Goal: Transaction & Acquisition: Purchase product/service

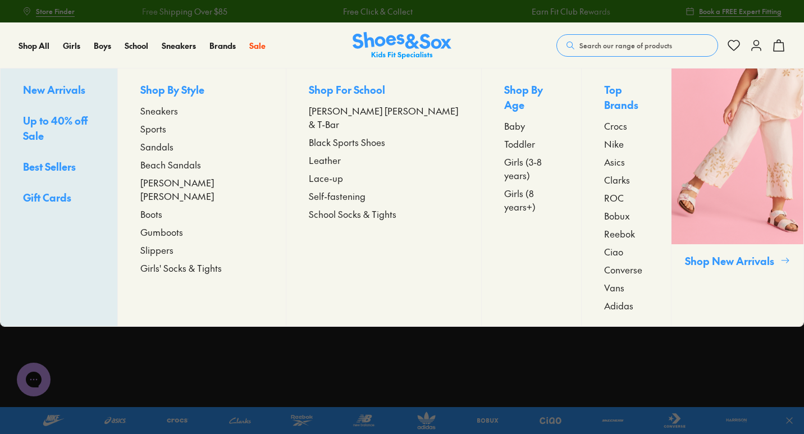
click at [63, 124] on span "Up to 40% off Sale" at bounding box center [55, 127] width 65 height 29
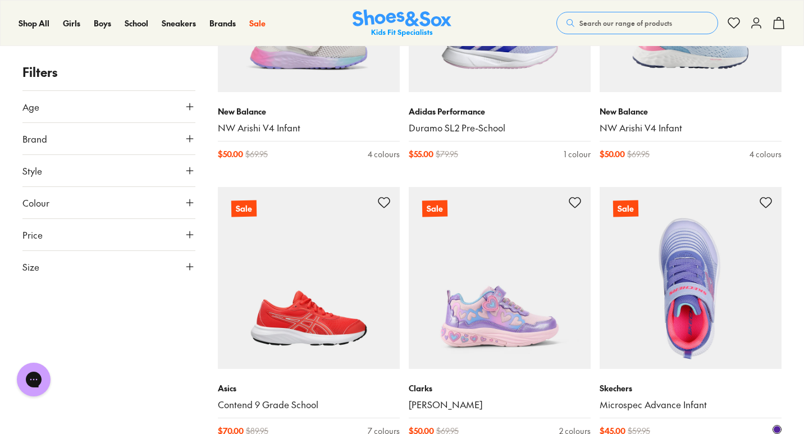
scroll to position [337, 0]
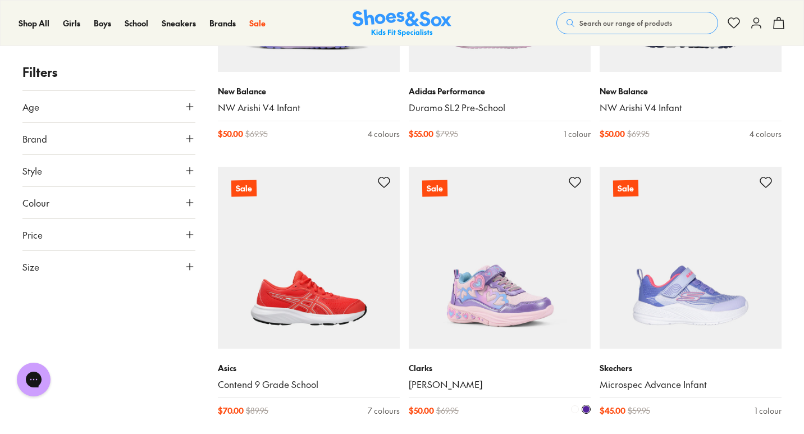
click at [516, 301] on img at bounding box center [500, 258] width 182 height 182
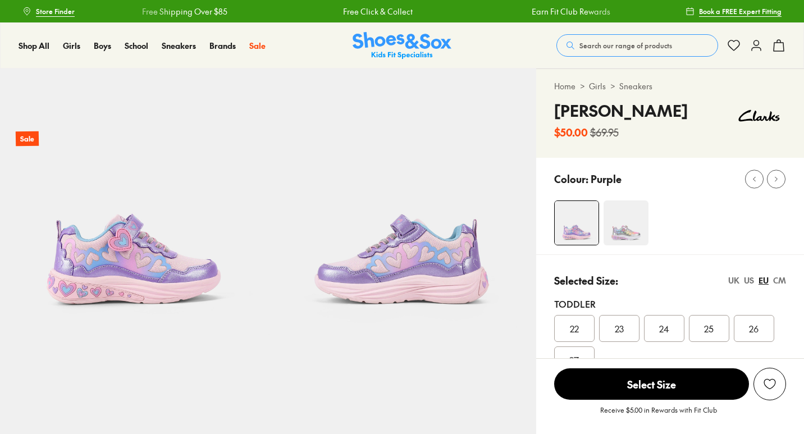
select select "*"
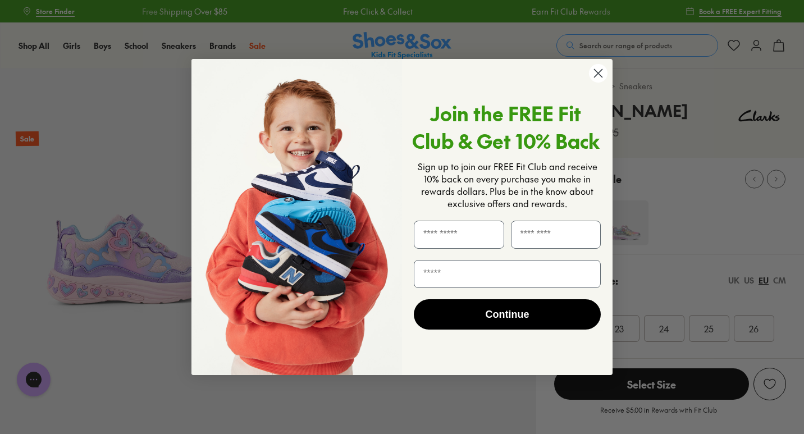
click at [599, 71] on circle "Close dialog" at bounding box center [598, 73] width 19 height 19
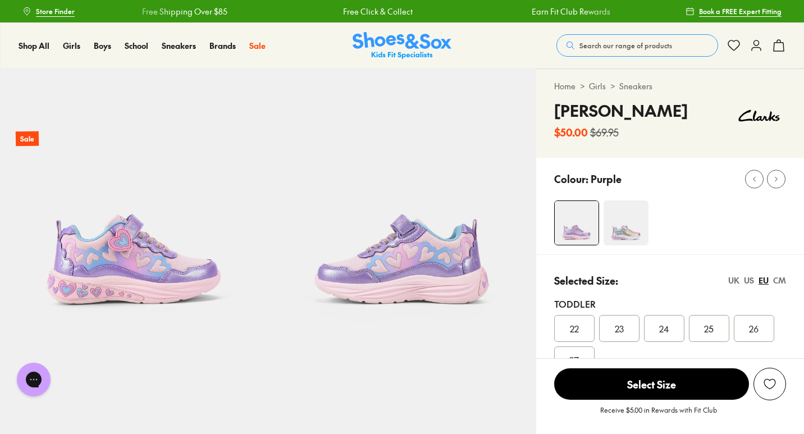
click at [734, 279] on div "UK" at bounding box center [733, 280] width 11 height 12
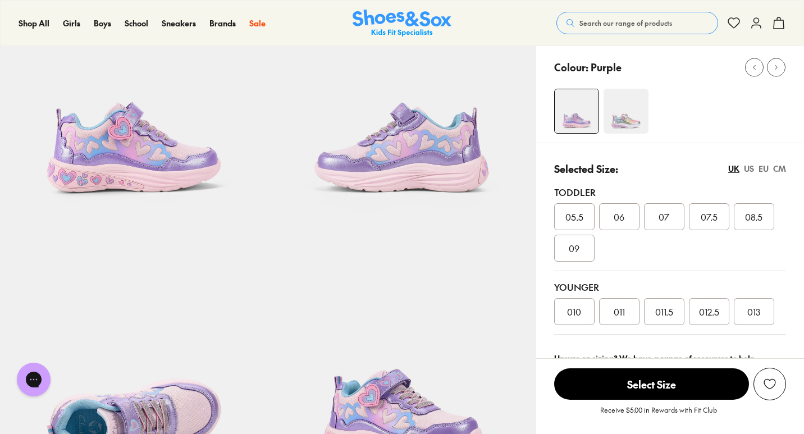
scroll to position [112, 0]
click at [624, 312] on span "011" at bounding box center [618, 310] width 11 height 13
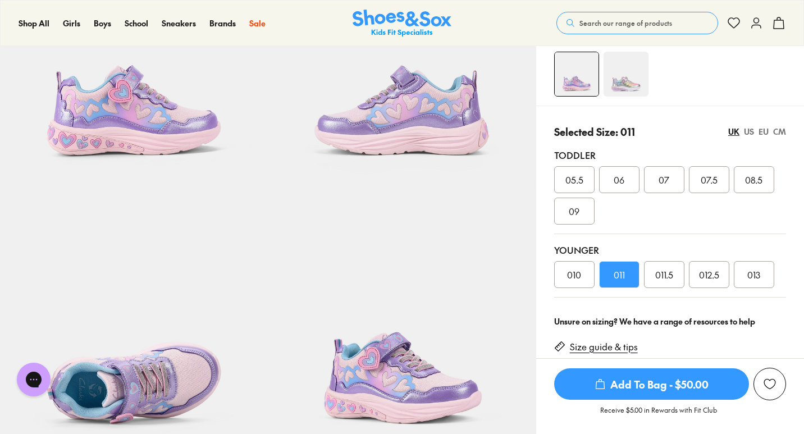
scroll to position [168, 0]
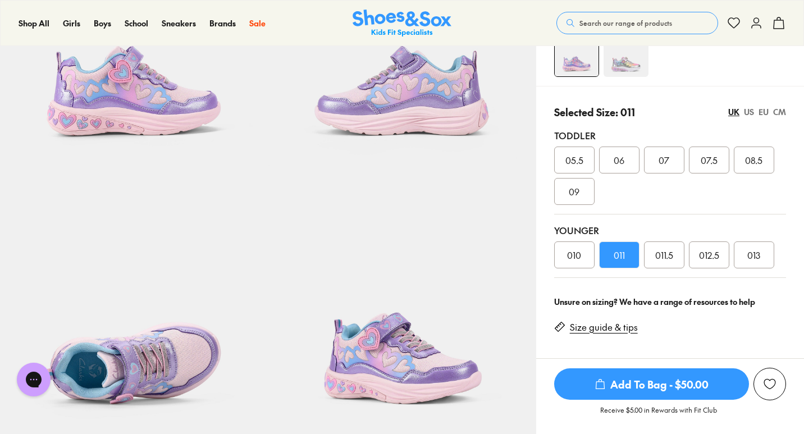
click at [667, 249] on span "011.5" at bounding box center [664, 254] width 18 height 13
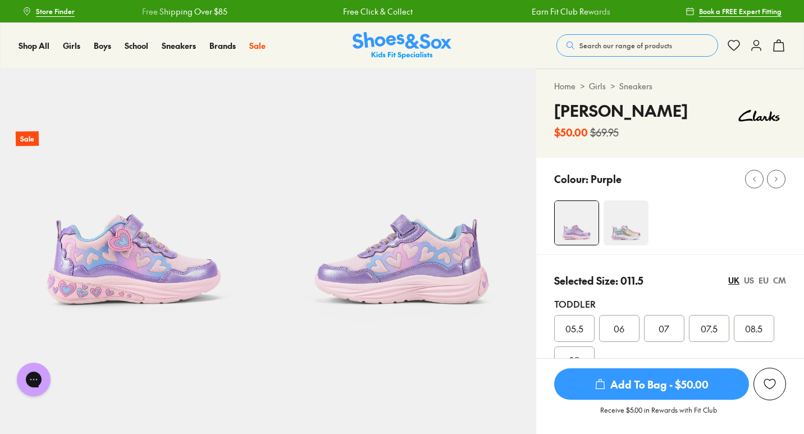
click at [689, 384] on span "Add To Bag - $50.00" at bounding box center [651, 383] width 195 height 31
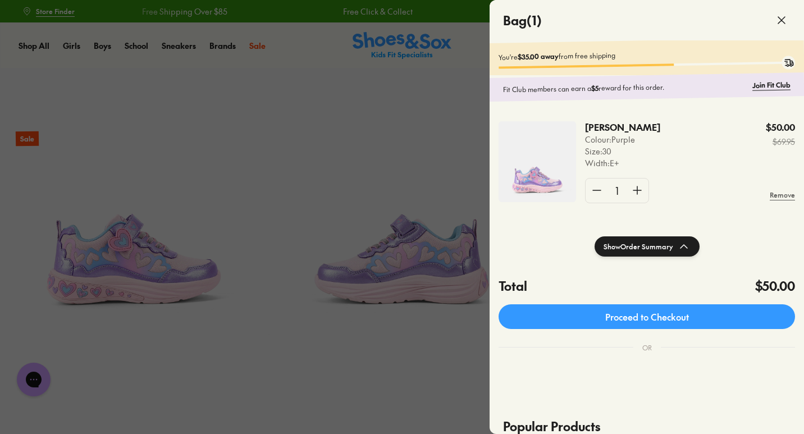
click at [783, 14] on icon at bounding box center [780, 19] width 13 height 13
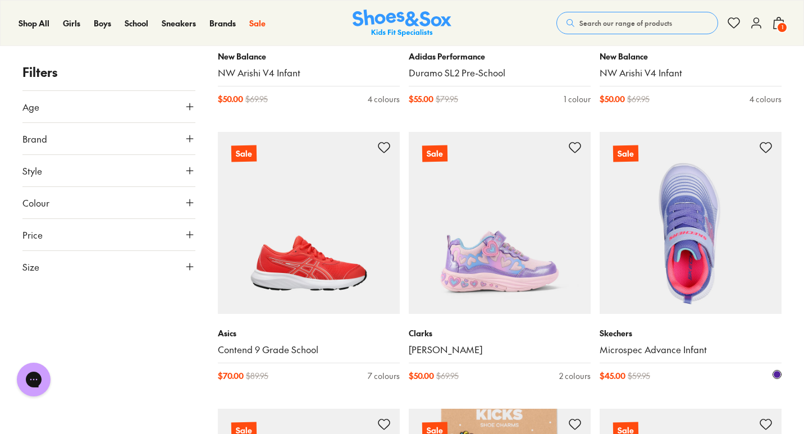
scroll to position [484, 0]
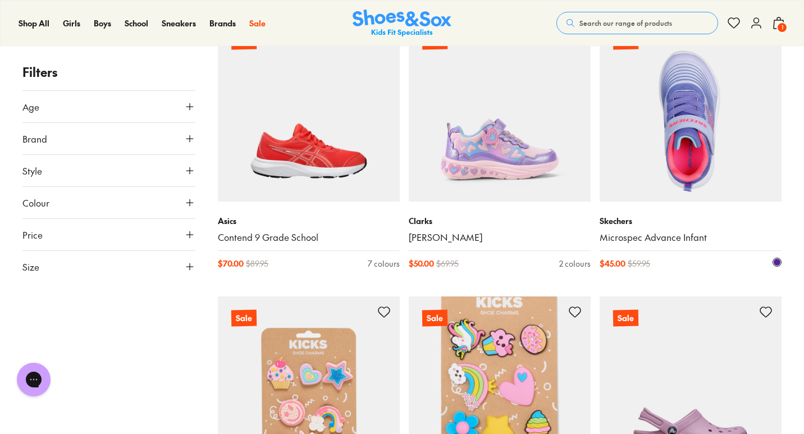
click at [705, 146] on img at bounding box center [690, 111] width 182 height 182
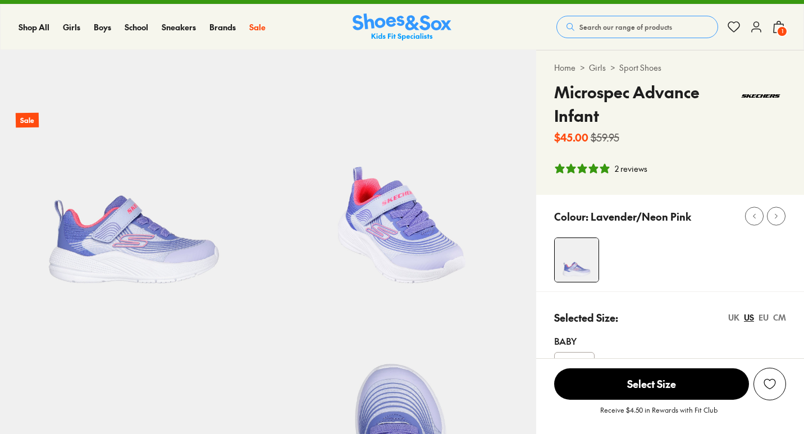
scroll to position [224, 0]
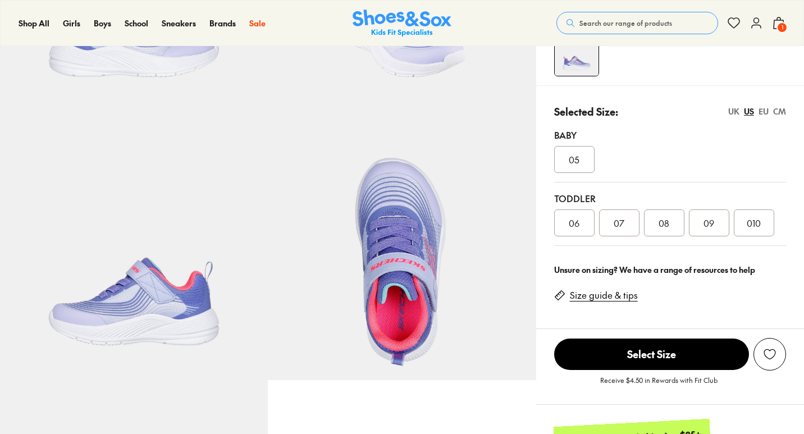
select select "*"
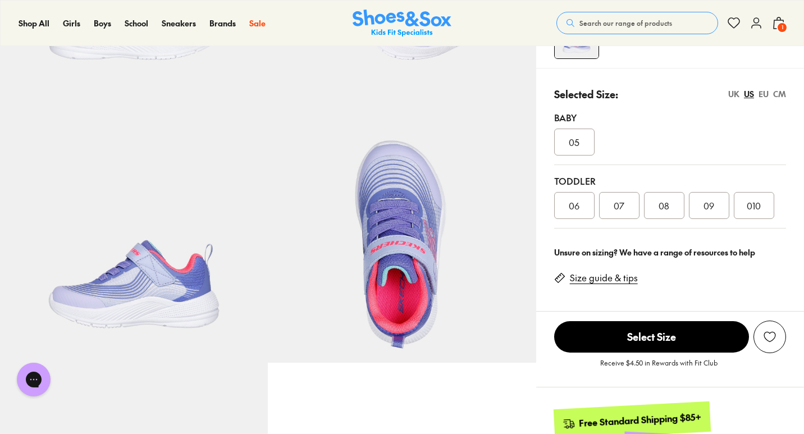
scroll to position [112, 0]
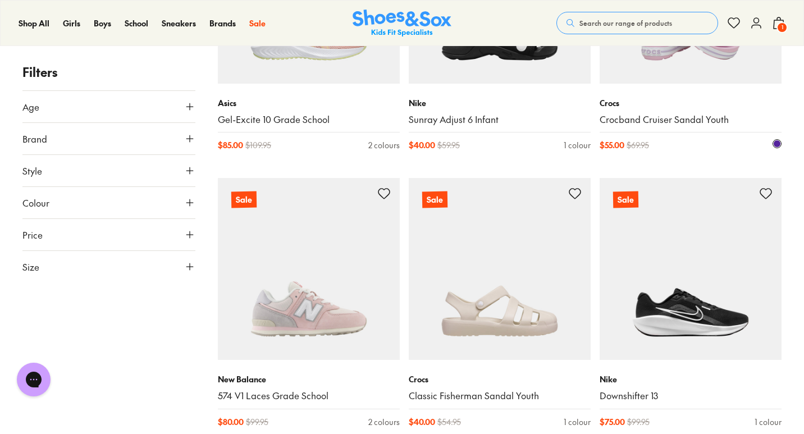
scroll to position [1999, 0]
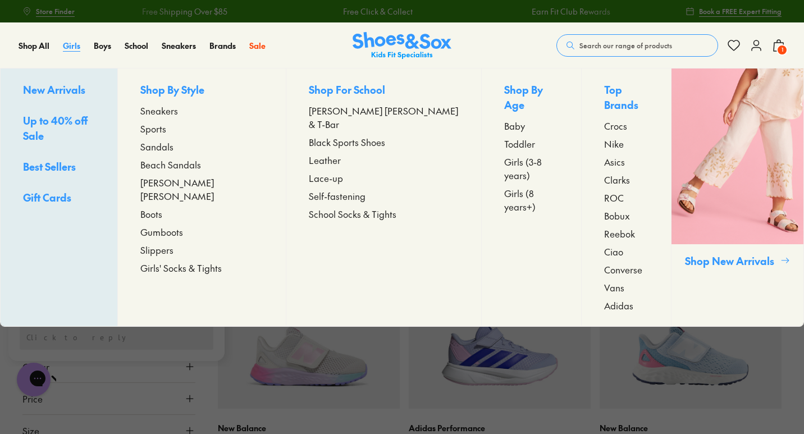
click at [75, 45] on span "Girls" at bounding box center [71, 45] width 17 height 11
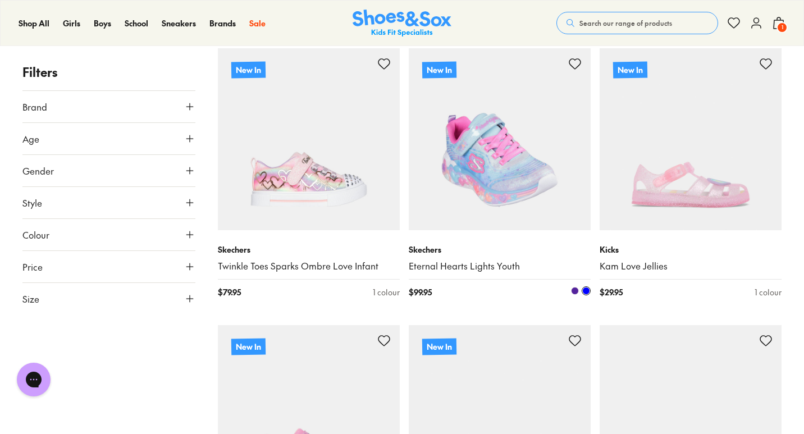
scroll to position [2637, 0]
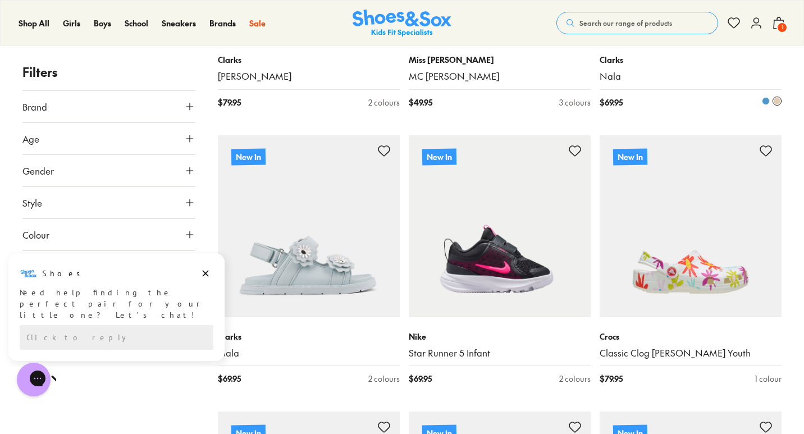
scroll to position [4265, 0]
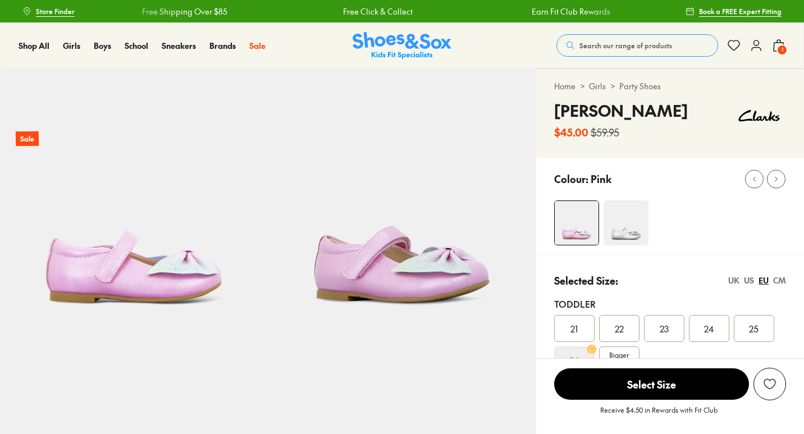
select select "*"
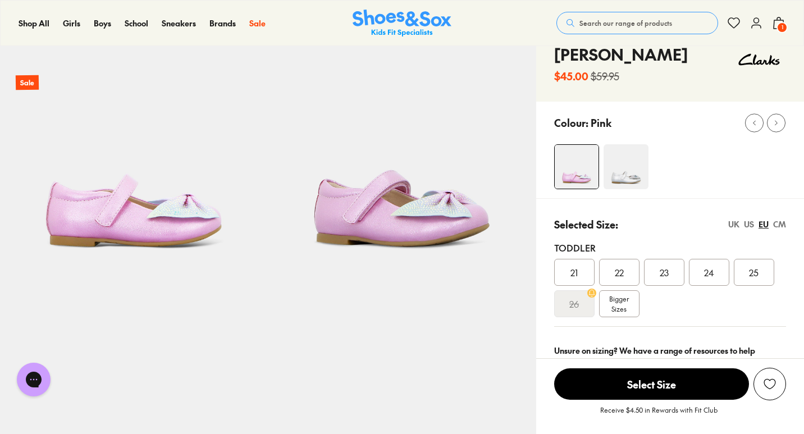
click at [734, 224] on div "UK" at bounding box center [733, 224] width 11 height 12
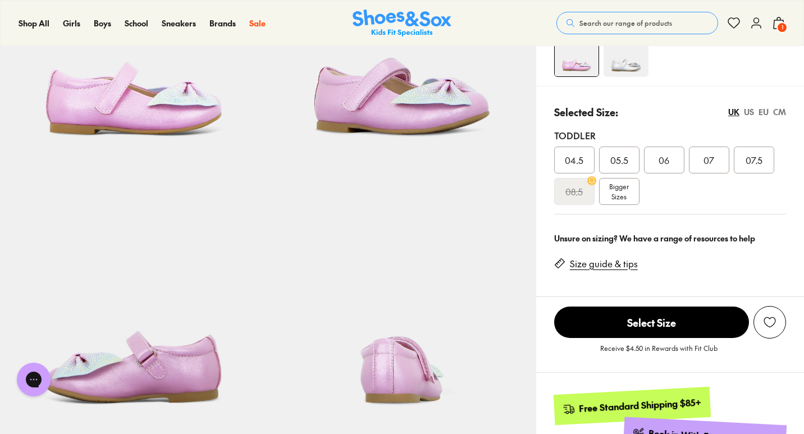
click at [626, 198] on span "Bigger Sizes" at bounding box center [619, 191] width 20 height 20
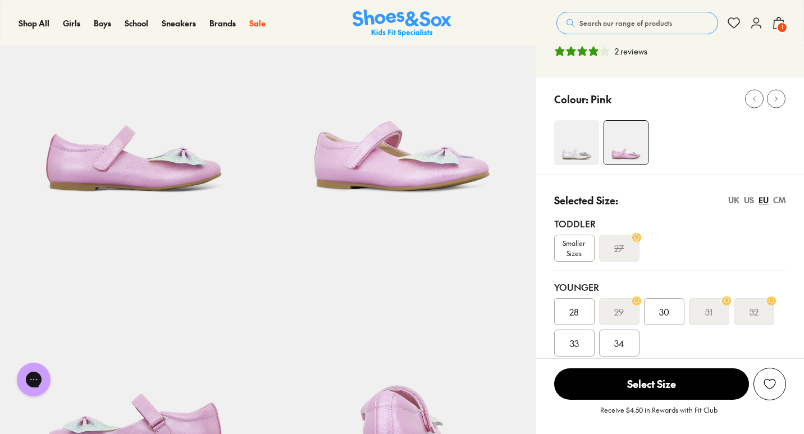
select select "*"
click at [731, 196] on div "UK" at bounding box center [733, 200] width 11 height 12
click at [664, 308] on span "011.5" at bounding box center [664, 311] width 18 height 13
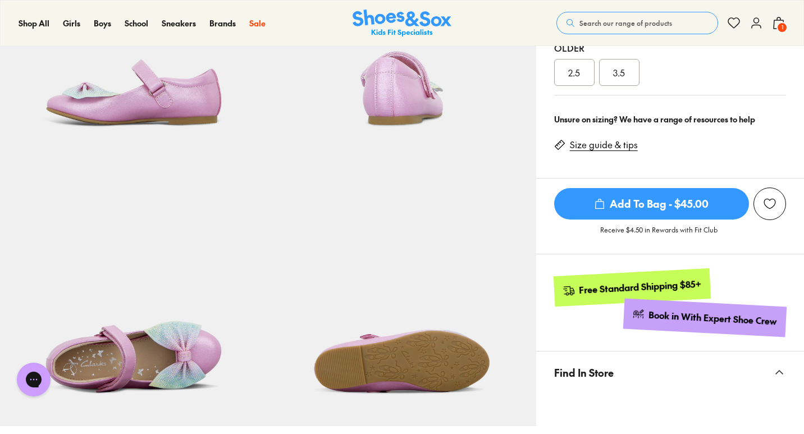
scroll to position [505, 0]
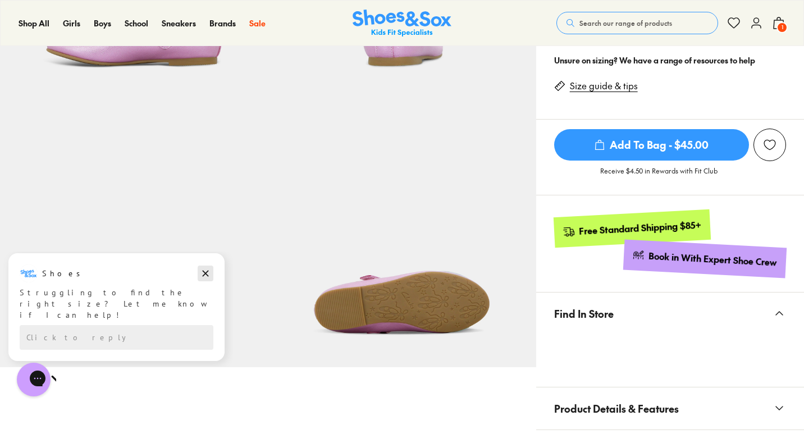
click at [203, 272] on icon "Dismiss campaign" at bounding box center [206, 273] width 6 height 6
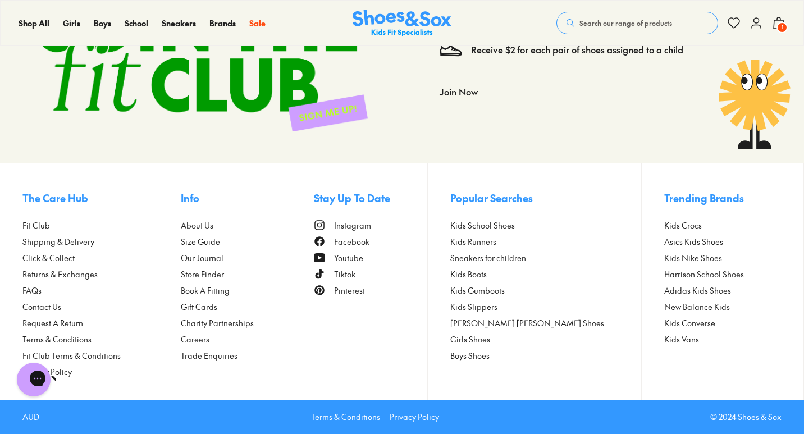
scroll to position [0, 0]
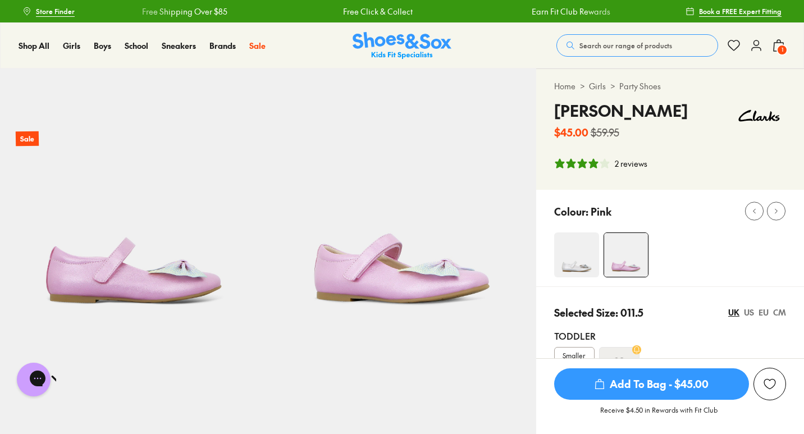
click at [586, 252] on img at bounding box center [576, 254] width 45 height 45
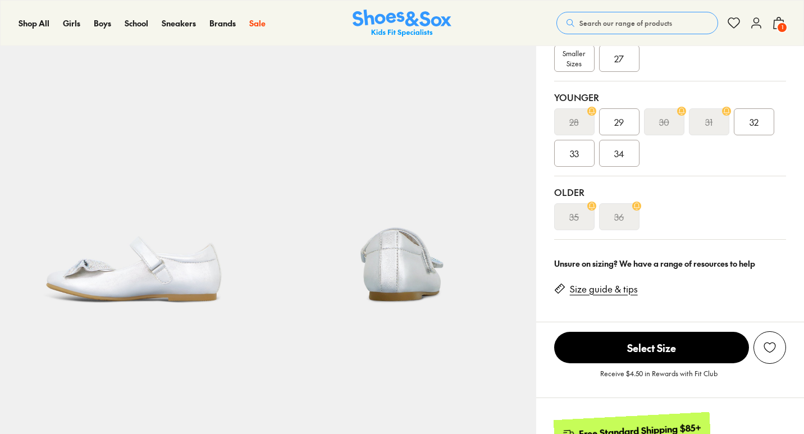
select select "*"
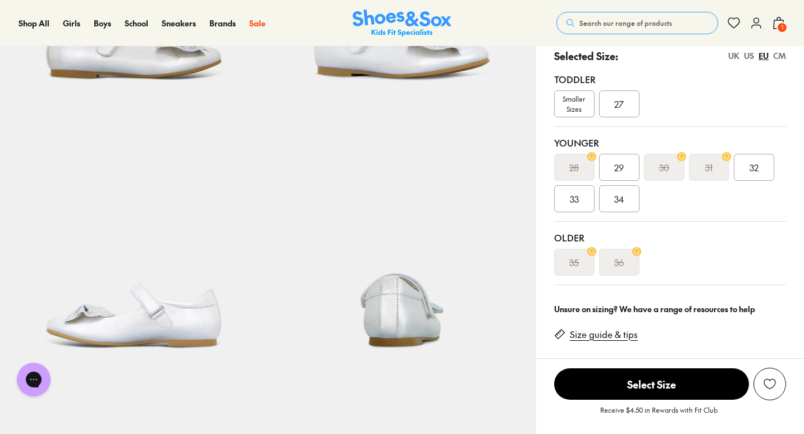
scroll to position [168, 0]
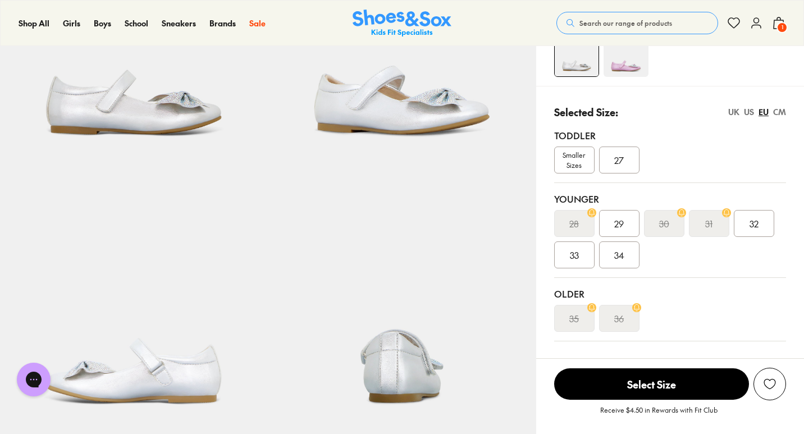
click at [732, 108] on div "UK" at bounding box center [733, 112] width 11 height 12
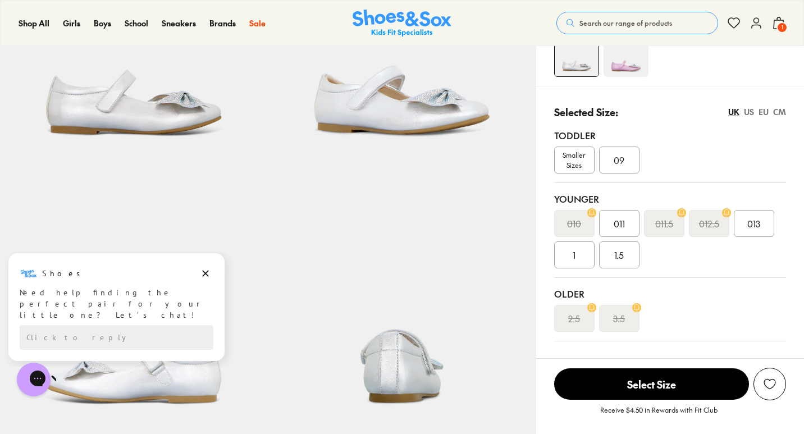
click at [628, 223] on div "011" at bounding box center [619, 223] width 40 height 27
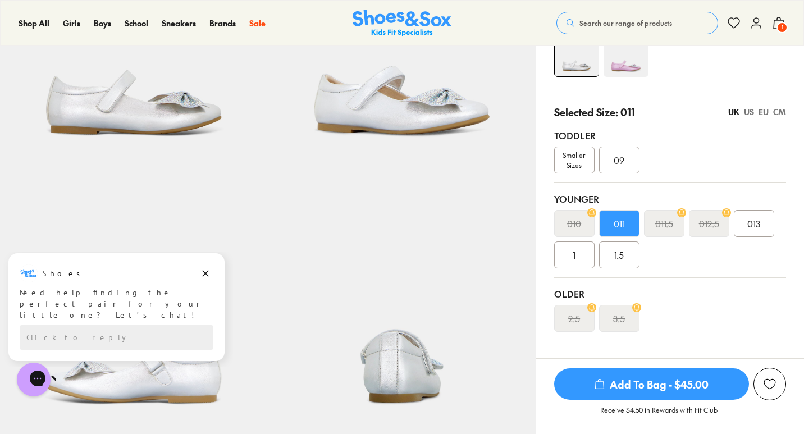
click at [672, 384] on span "Add To Bag - $45.00" at bounding box center [651, 383] width 195 height 31
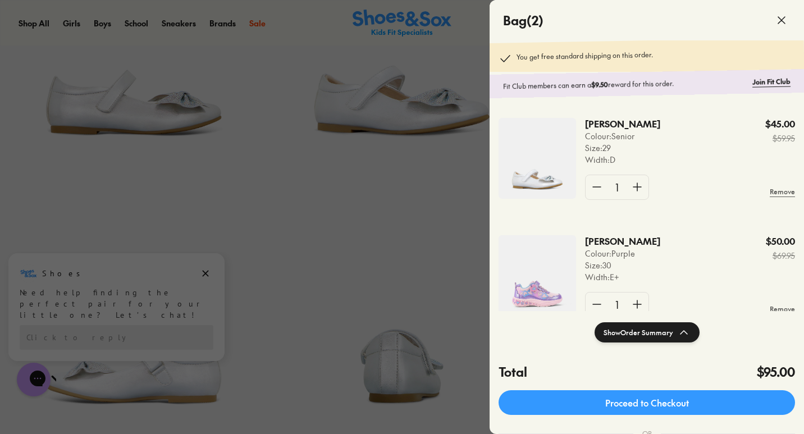
click at [775, 19] on icon at bounding box center [780, 19] width 13 height 13
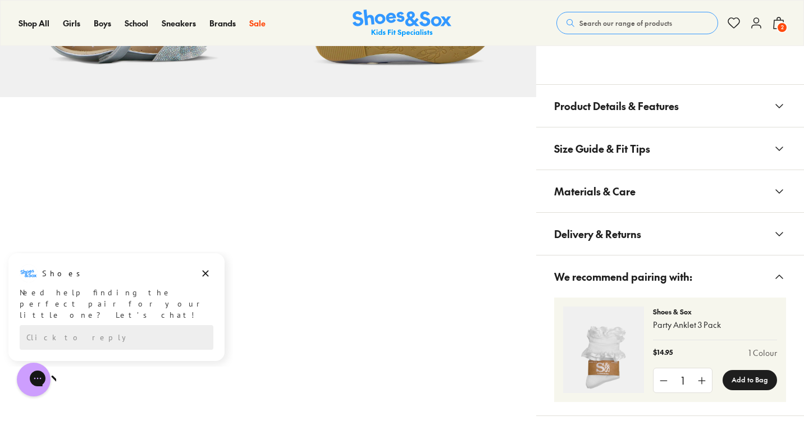
scroll to position [786, 0]
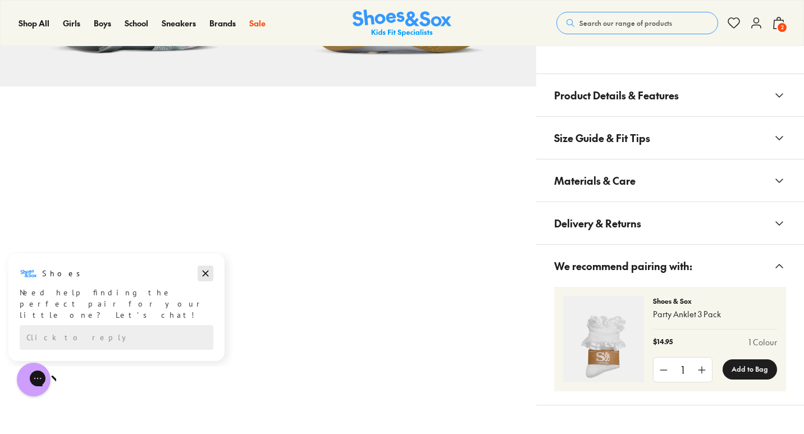
click at [208, 276] on icon "Dismiss campaign" at bounding box center [206, 273] width 6 height 6
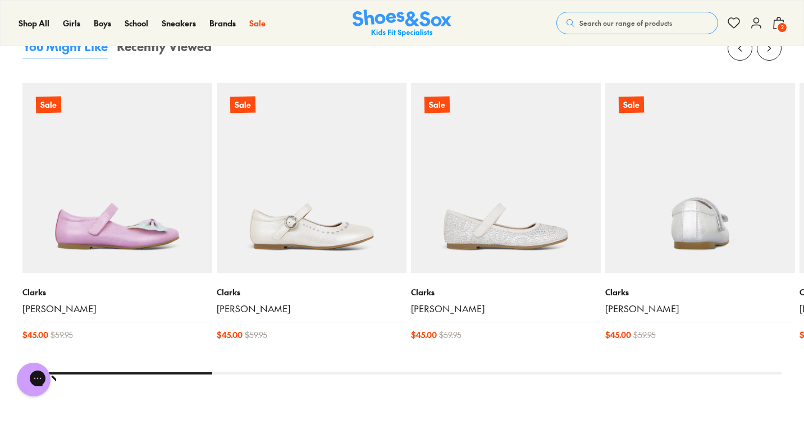
scroll to position [1178, 0]
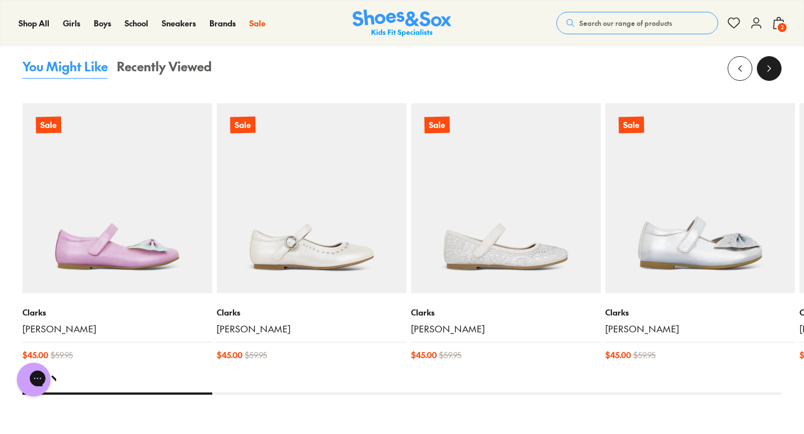
click at [775, 69] on button at bounding box center [768, 68] width 25 height 25
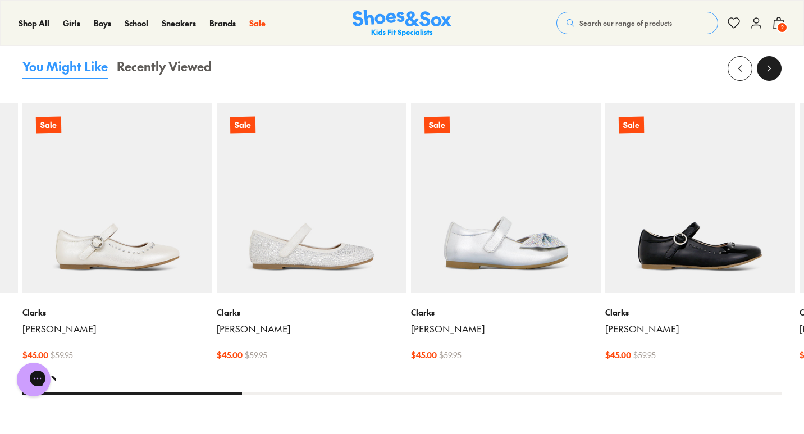
click at [774, 64] on button at bounding box center [768, 68] width 25 height 25
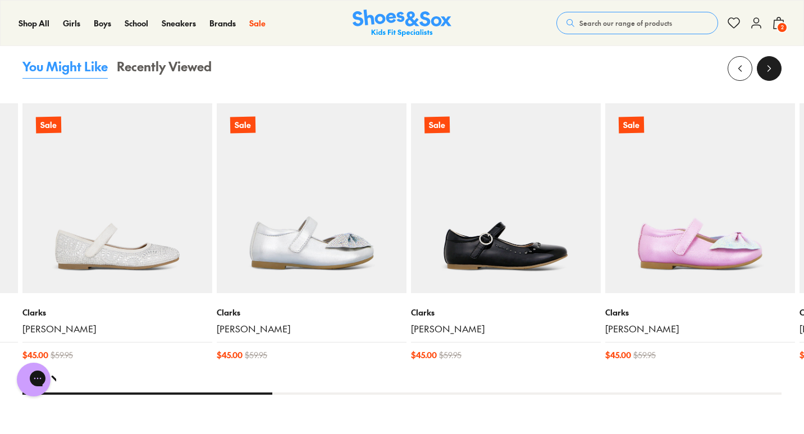
click at [774, 63] on button at bounding box center [768, 68] width 25 height 25
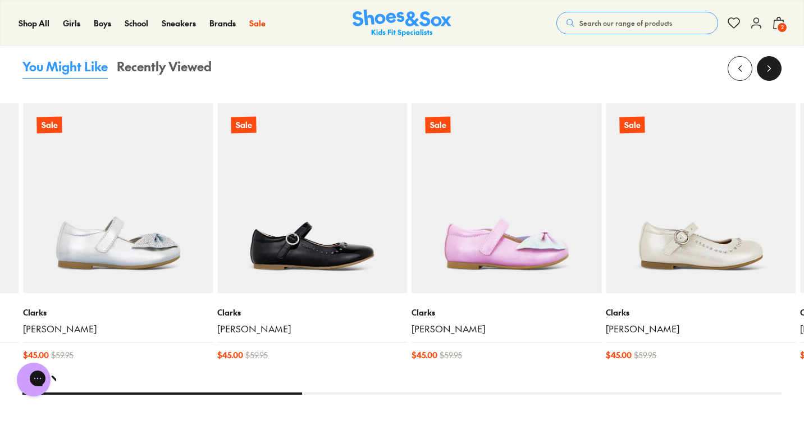
click at [774, 63] on button at bounding box center [768, 68] width 25 height 25
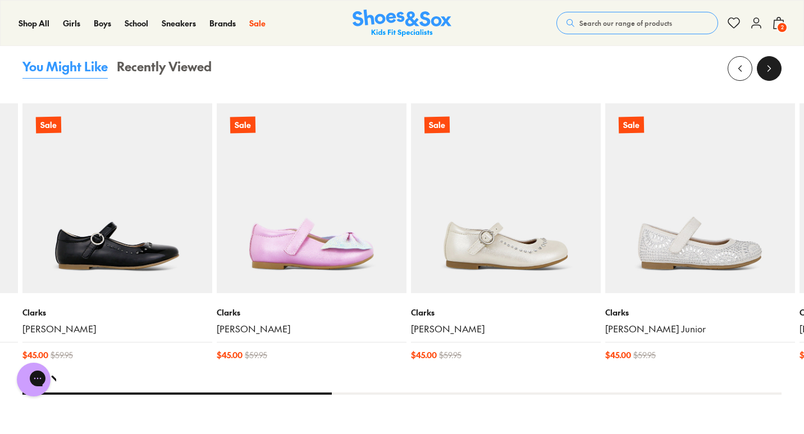
click at [774, 63] on button at bounding box center [768, 68] width 25 height 25
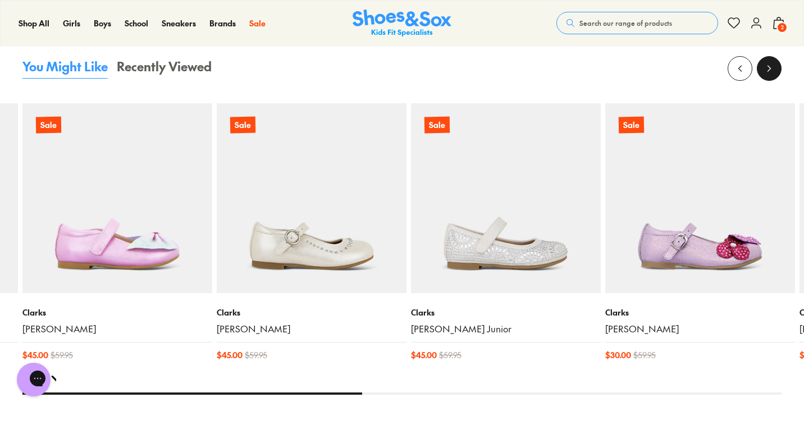
click at [774, 63] on button at bounding box center [768, 68] width 25 height 25
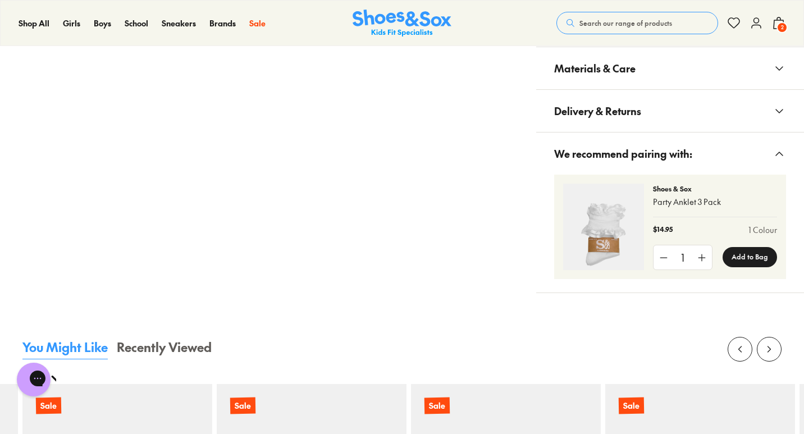
scroll to position [617, 0]
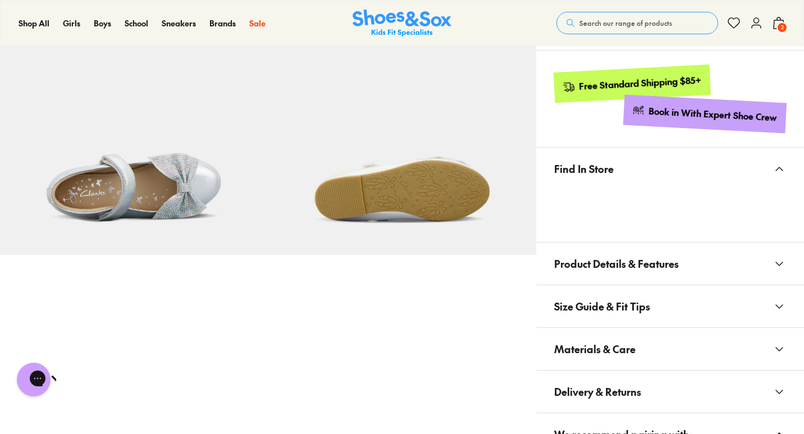
click at [616, 346] on span "Materials & Care" at bounding box center [594, 348] width 81 height 33
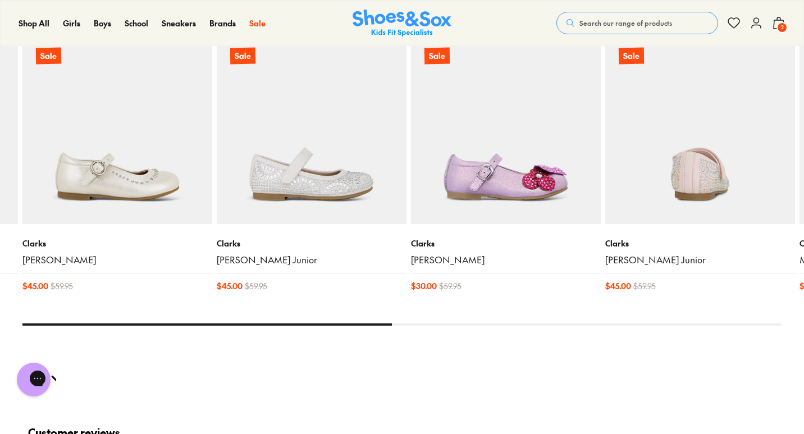
scroll to position [1291, 0]
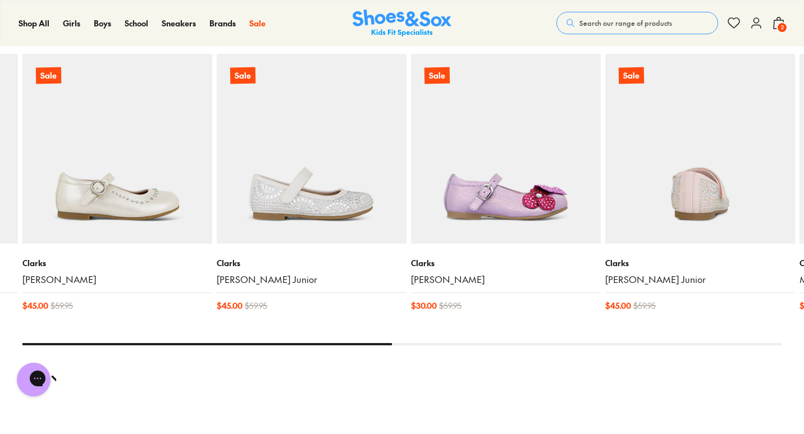
click at [695, 195] on img at bounding box center [700, 149] width 190 height 190
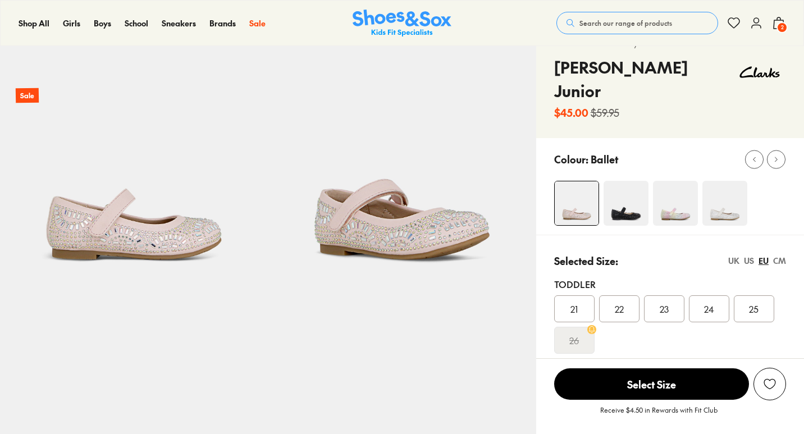
scroll to position [56, 0]
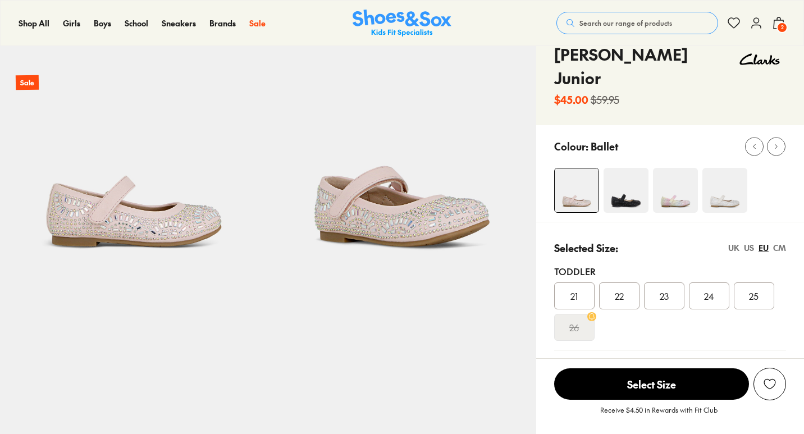
select select "*"
click at [733, 242] on div "UK" at bounding box center [733, 248] width 11 height 12
